Goal: Book appointment/travel/reservation

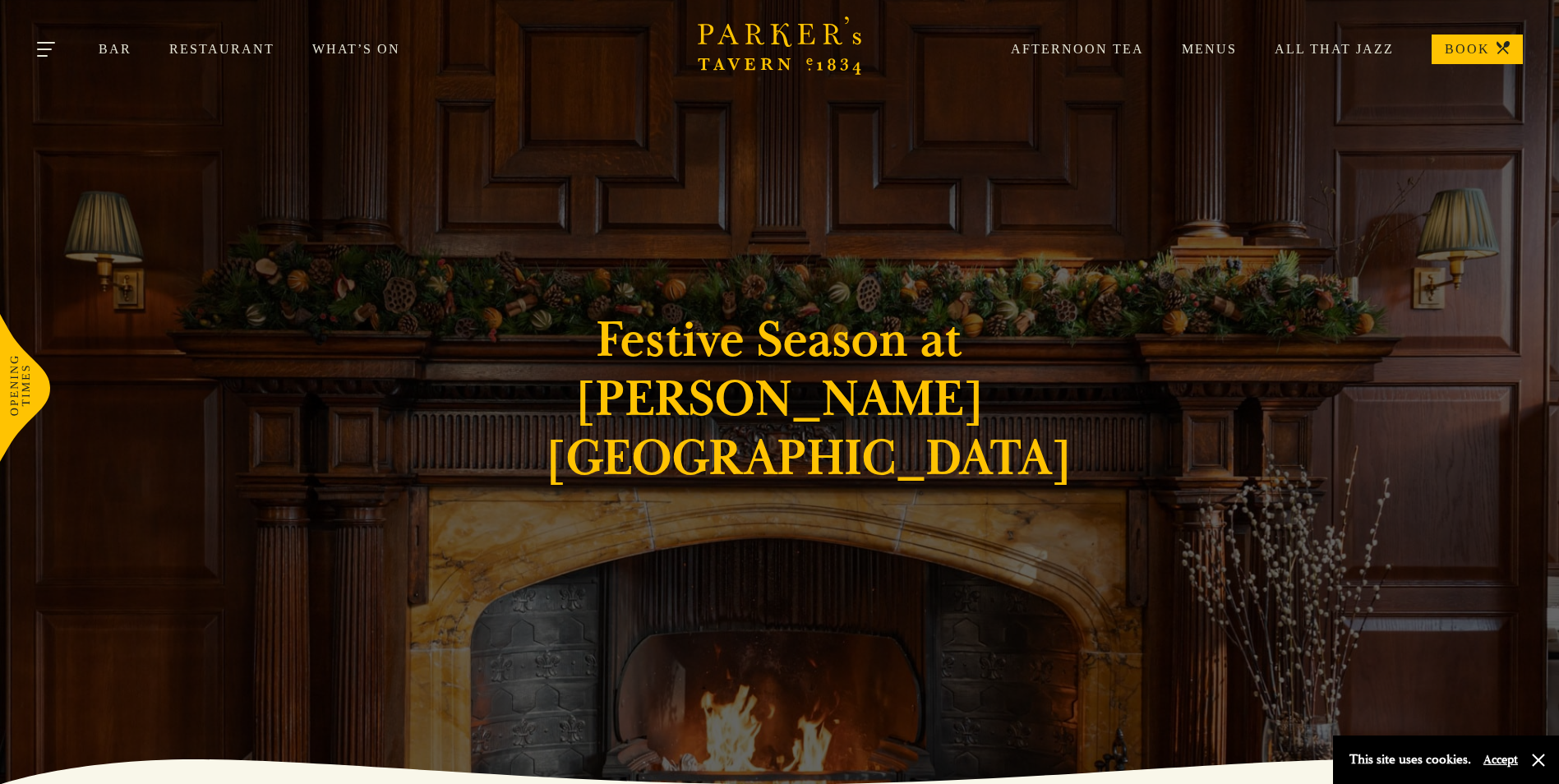
click at [43, 51] on button "Toggle navigation" at bounding box center [47, 51] width 70 height 70
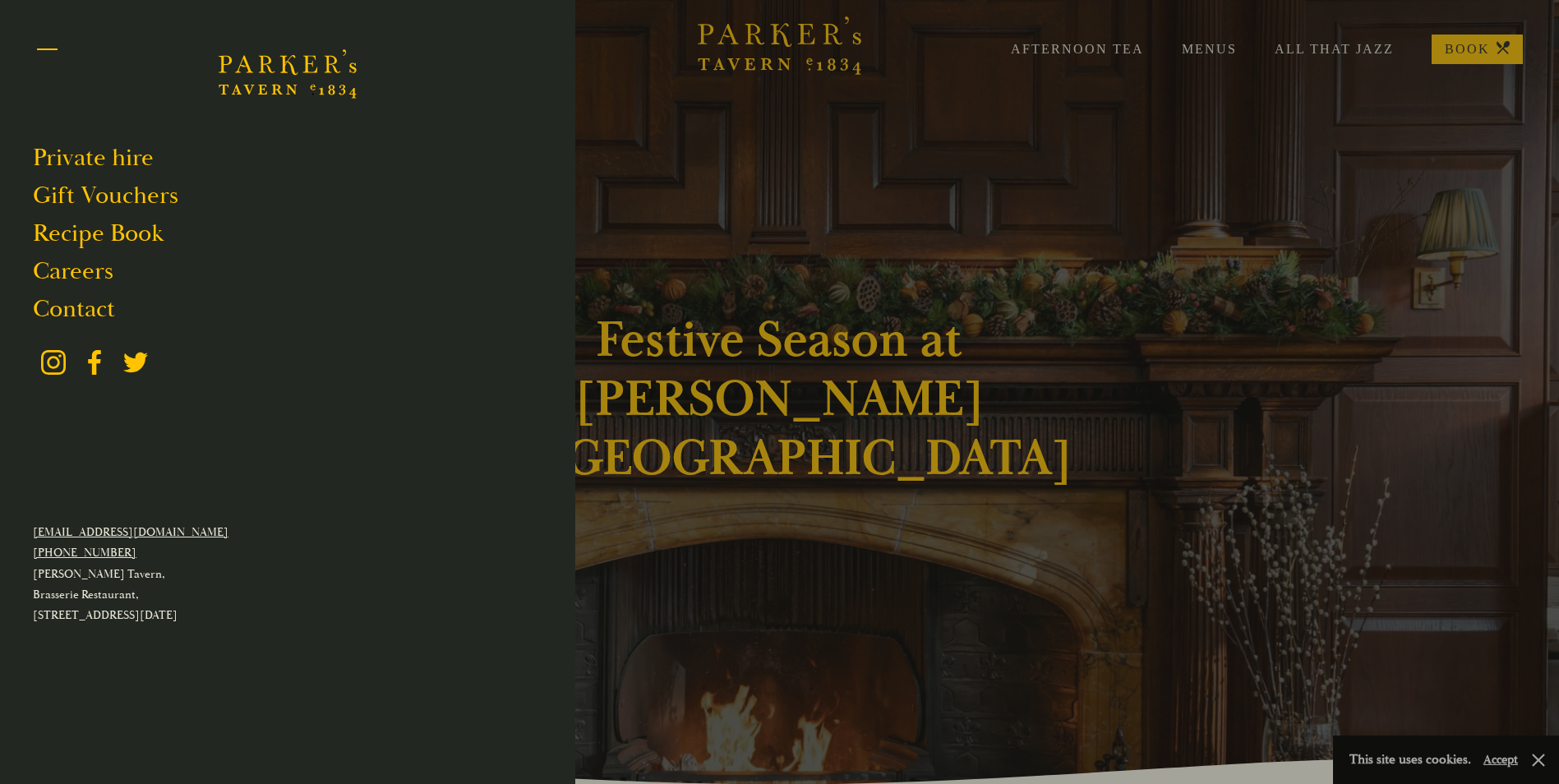
click at [55, 55] on span "Toggle navigation" at bounding box center [47, 56] width 20 height 2
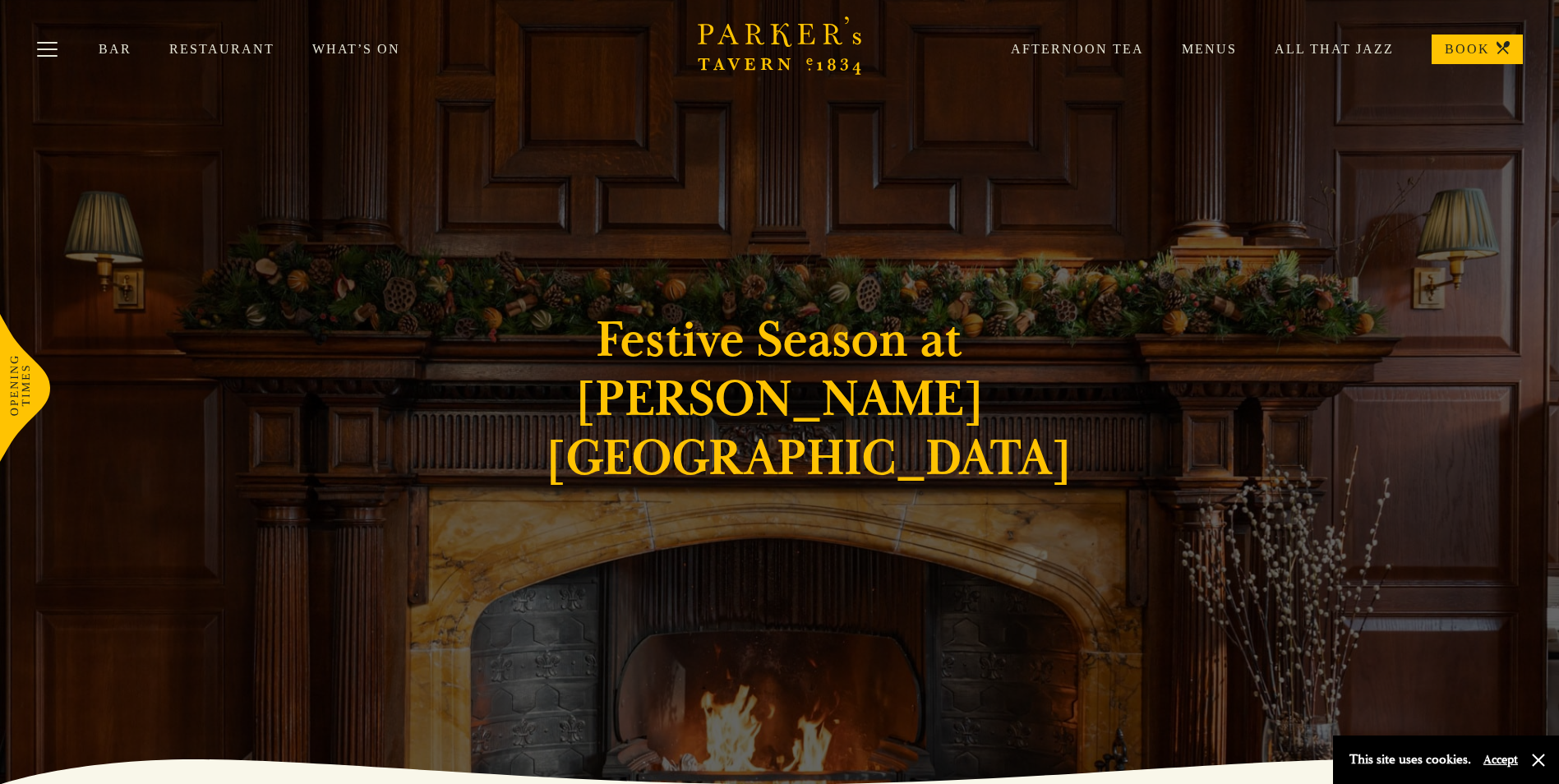
click at [218, 50] on link "Restaurant" at bounding box center [241, 50] width 143 height 17
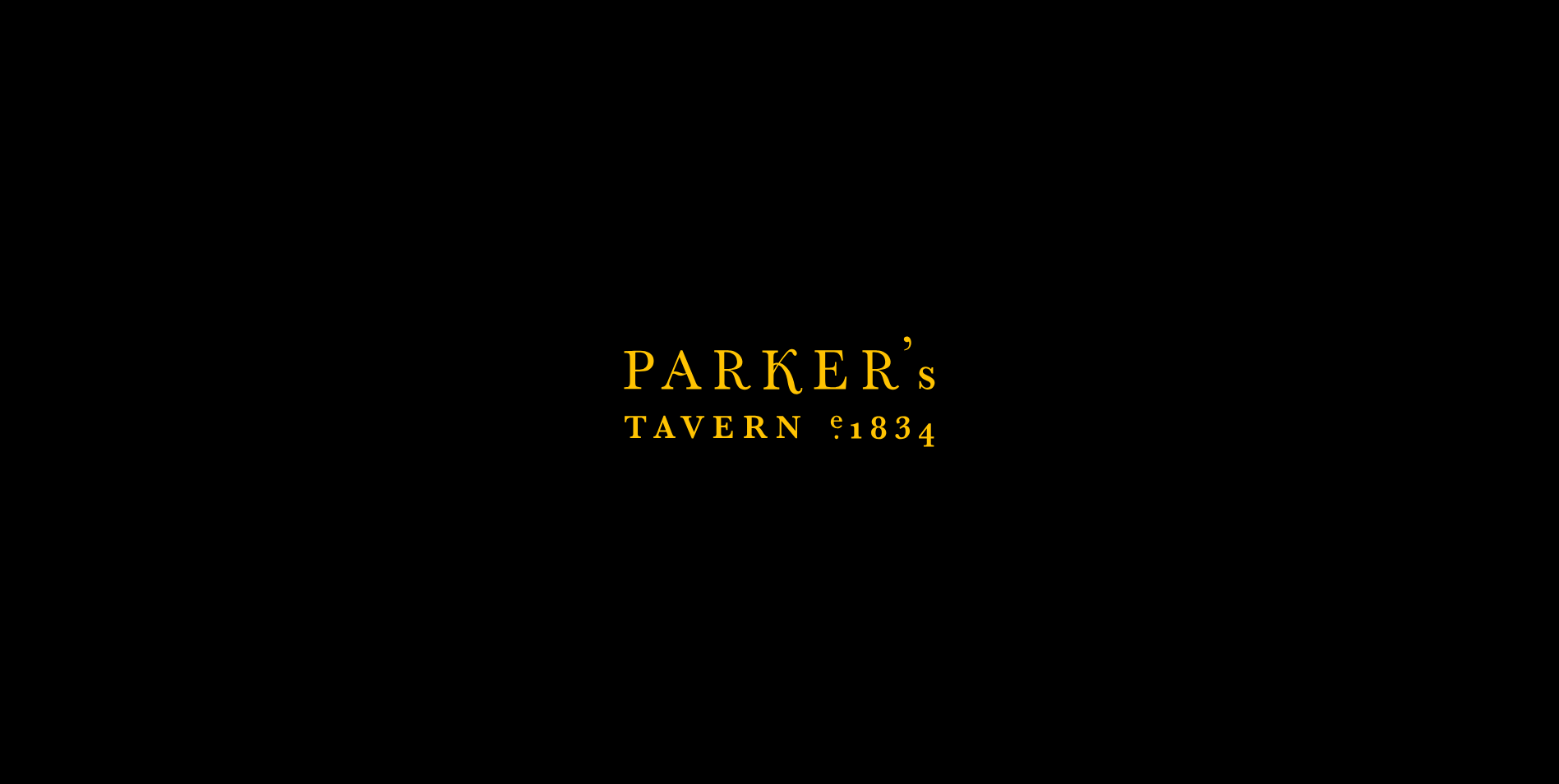
scroll to position [411, 0]
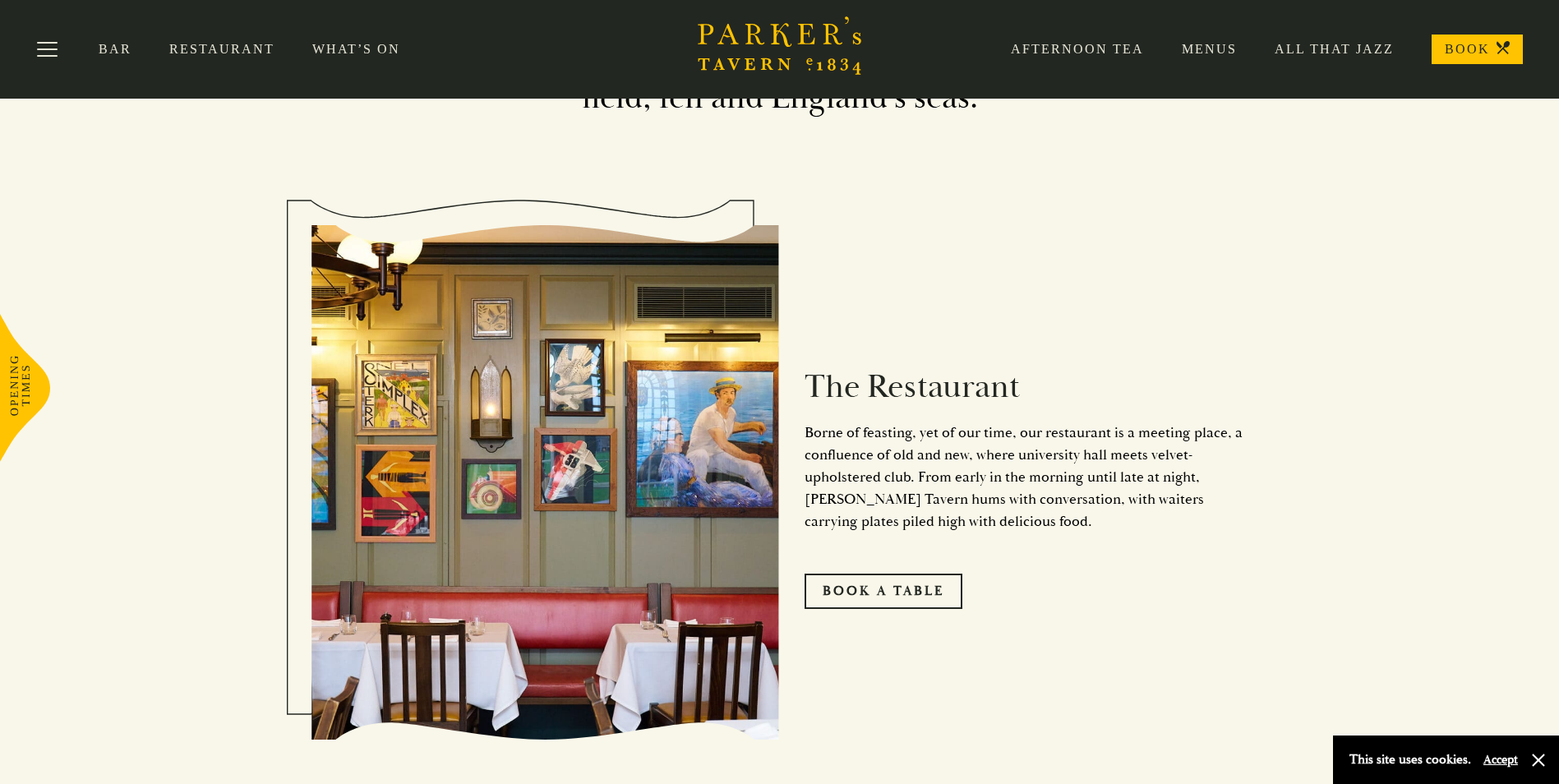
scroll to position [822, 0]
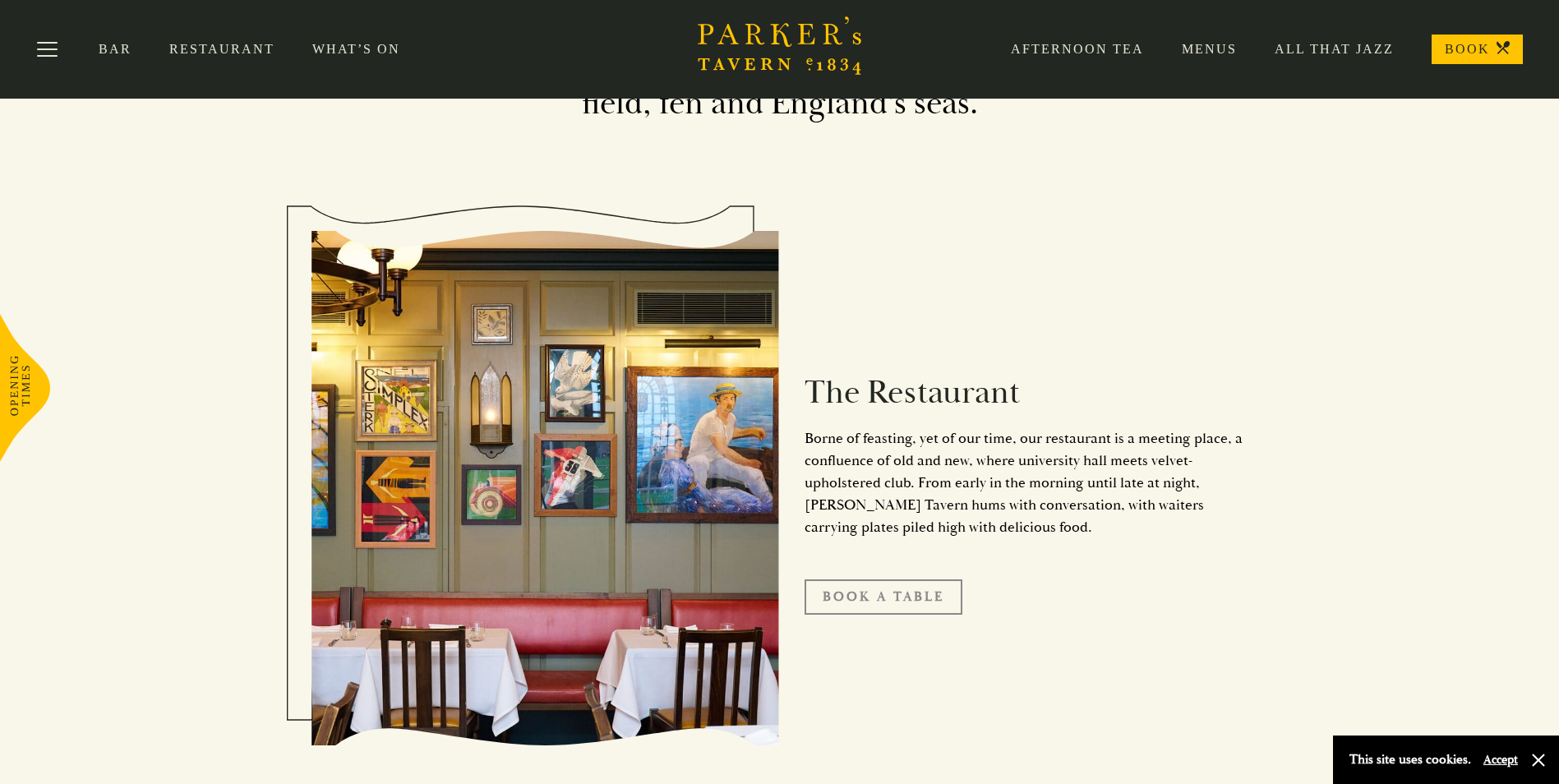
click at [841, 588] on link "Book A Table" at bounding box center [883, 596] width 158 height 35
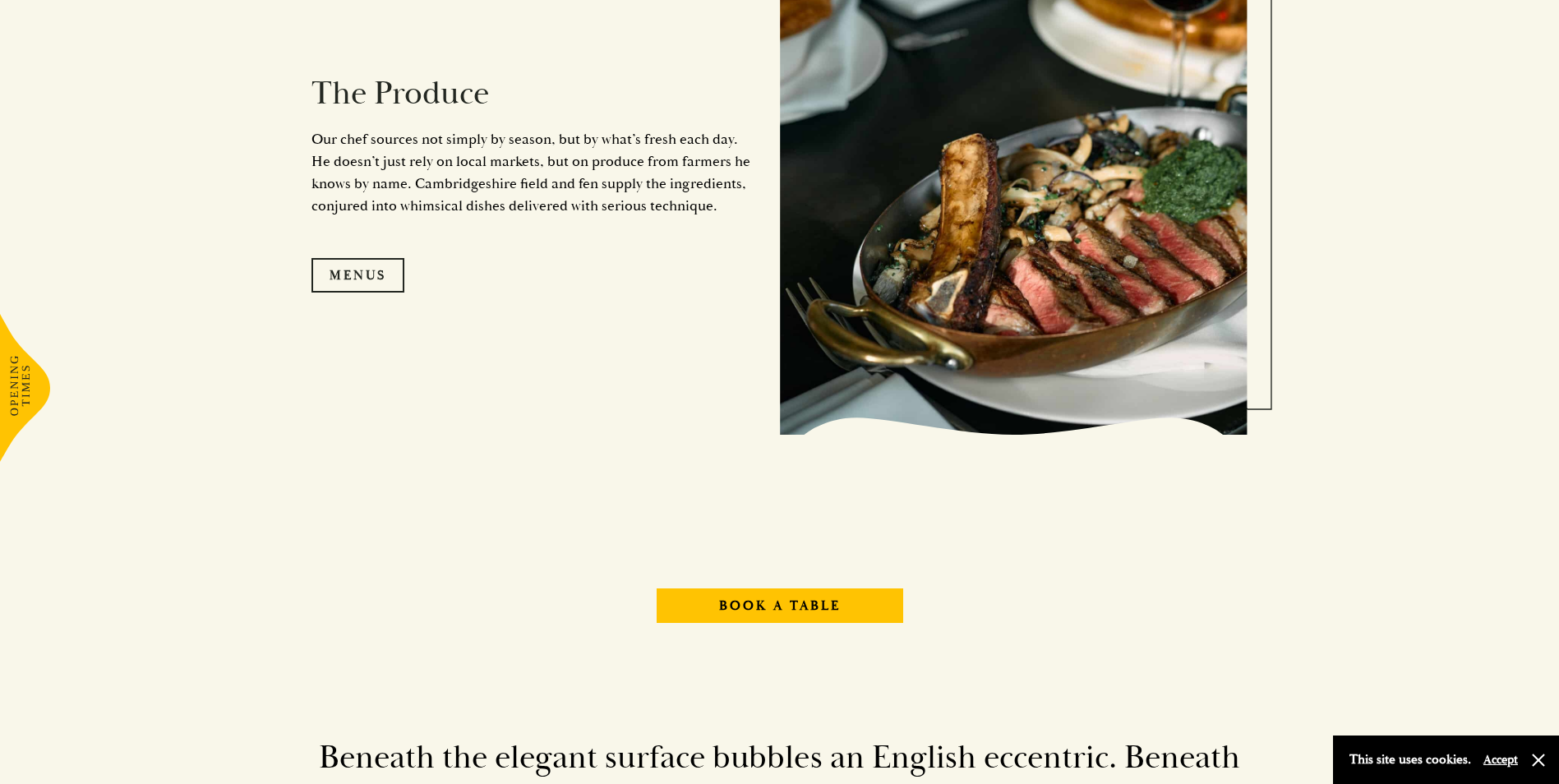
scroll to position [1807, 0]
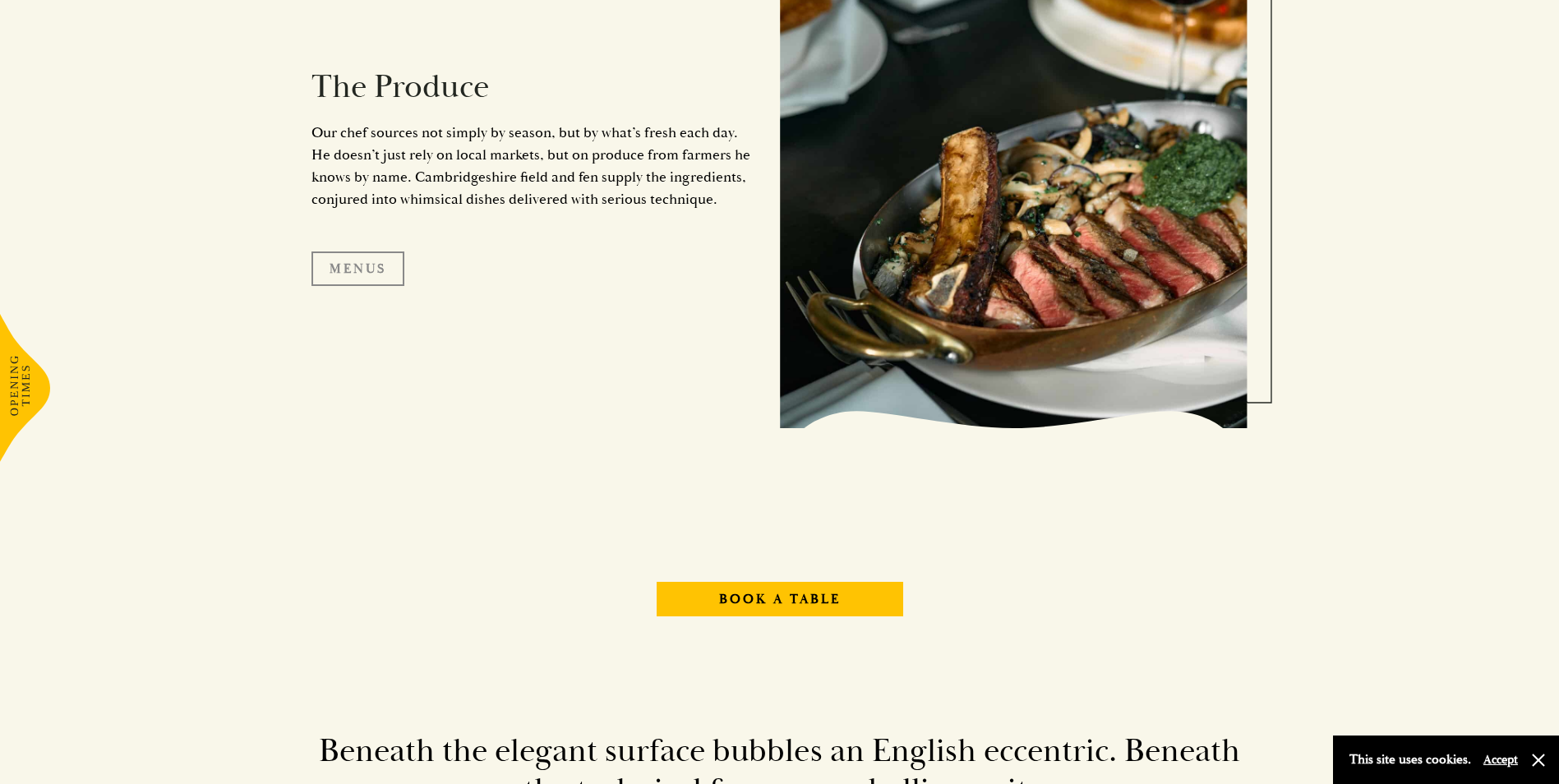
click at [328, 262] on link "Menus" at bounding box center [358, 269] width 93 height 35
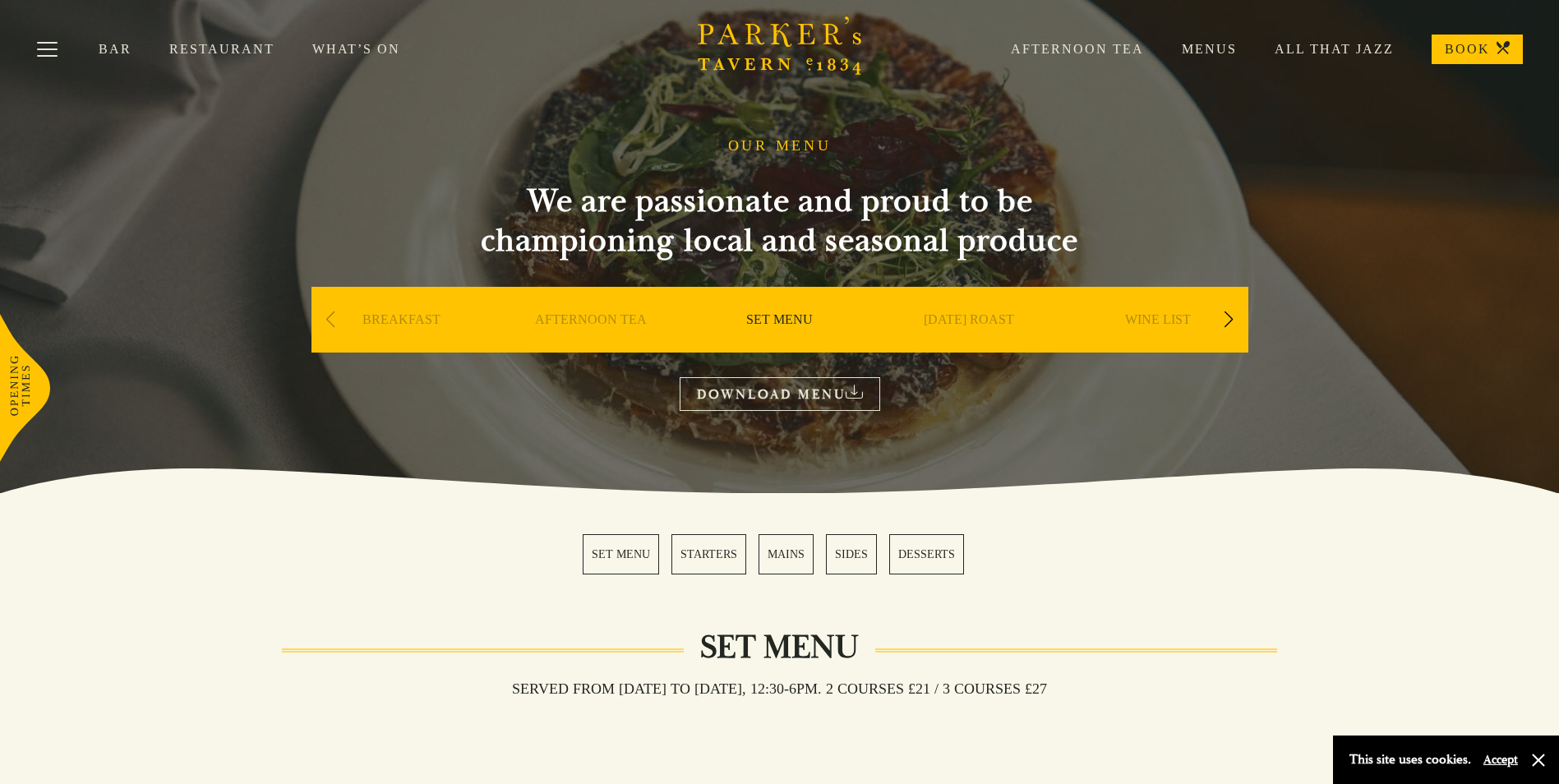
click at [1223, 319] on div "Next slide" at bounding box center [1229, 319] width 22 height 36
